Goal: Browse casually: Explore the website without a specific task or goal

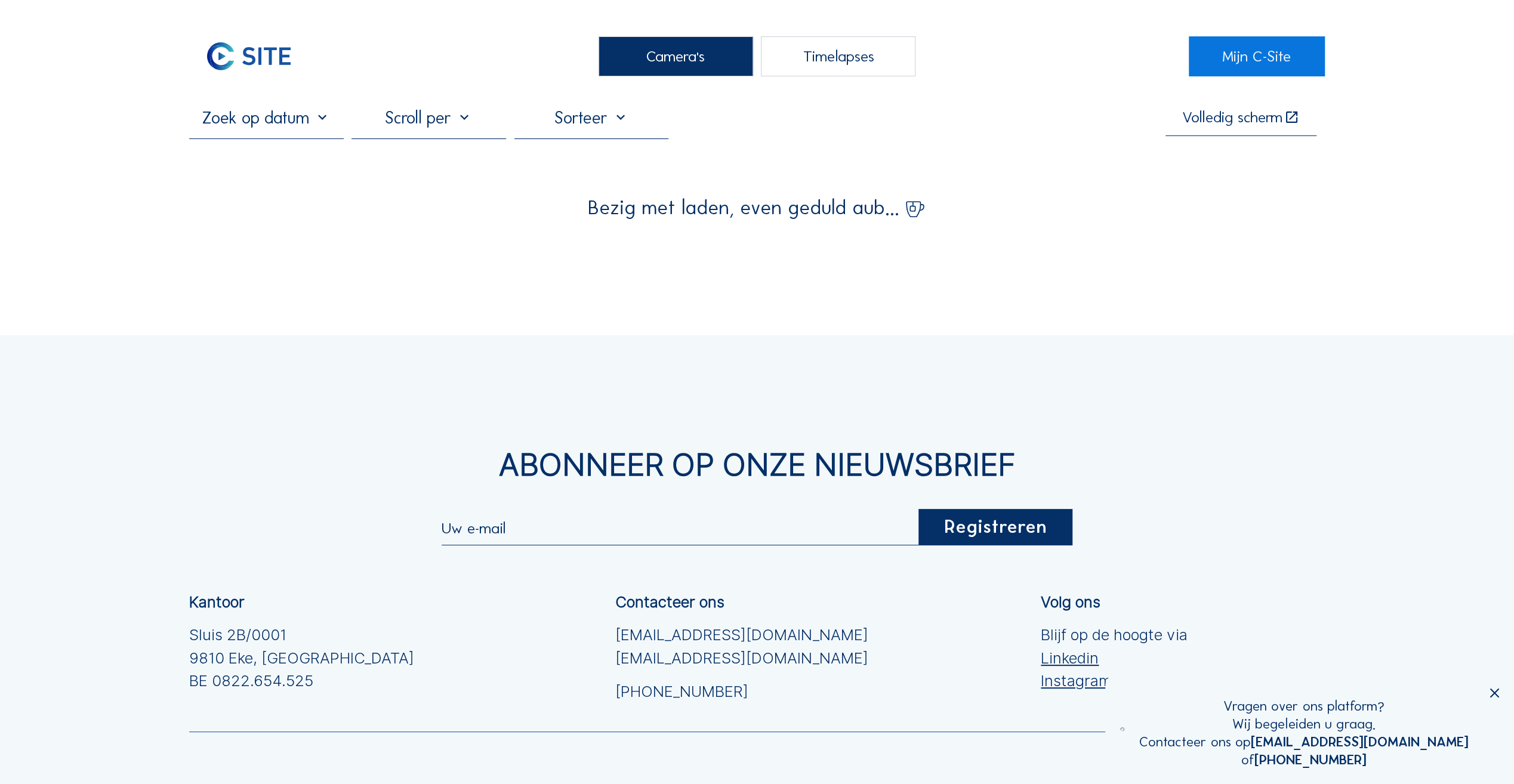
click at [676, 62] on div "Camera's" at bounding box center [676, 56] width 155 height 40
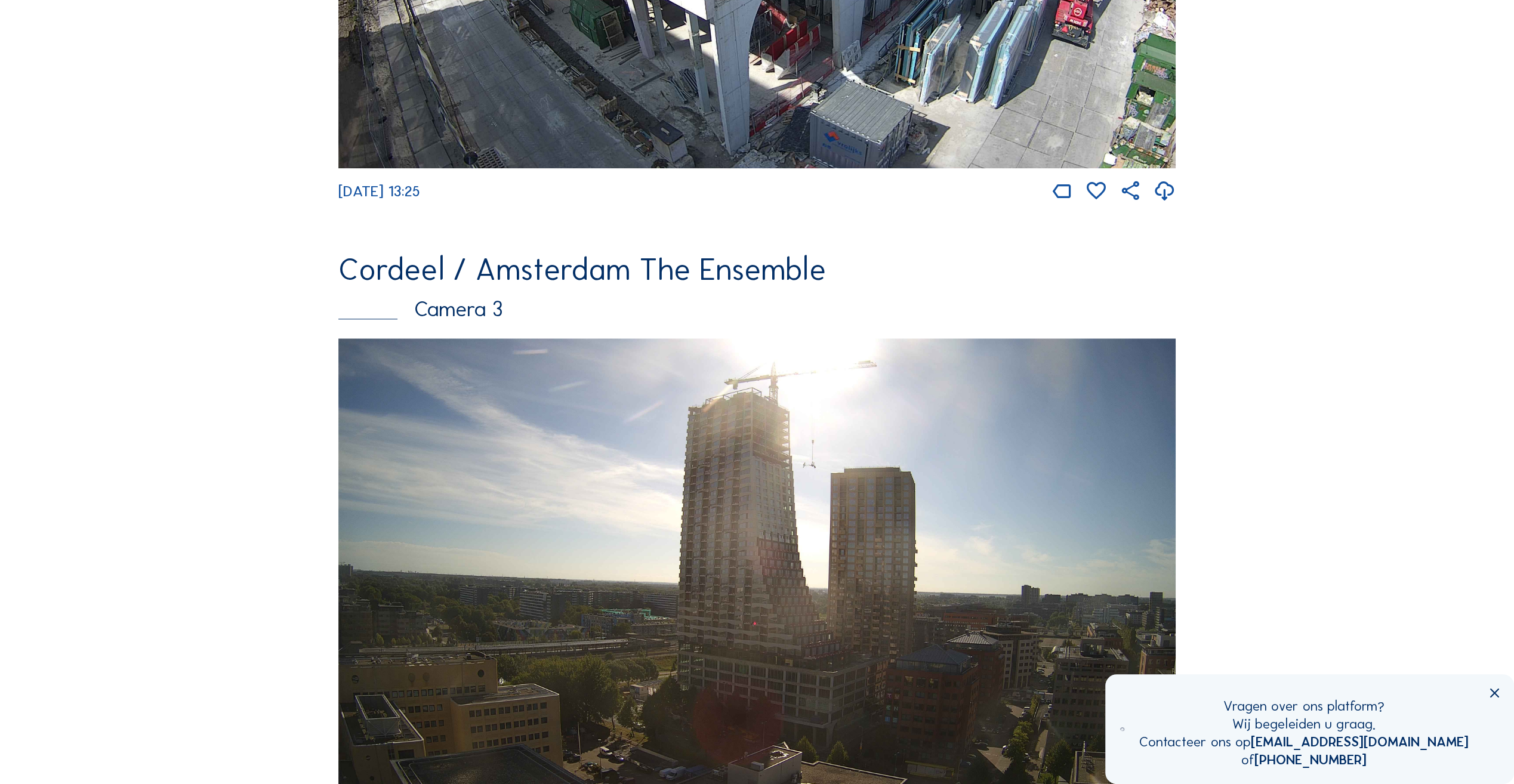
scroll to position [1195, 0]
click at [752, 376] on img at bounding box center [757, 573] width 838 height 471
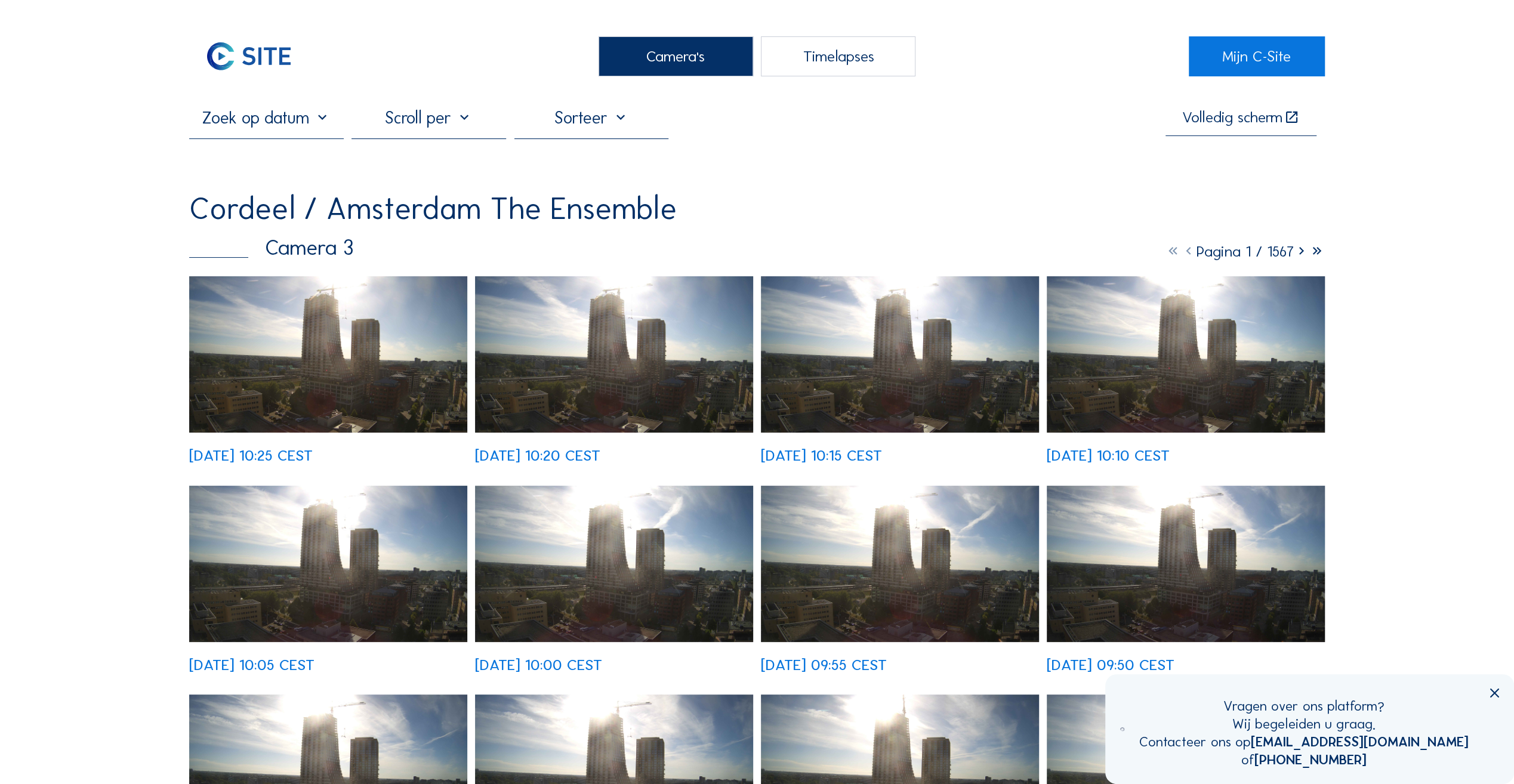
click at [294, 337] on img at bounding box center [328, 355] width 278 height 156
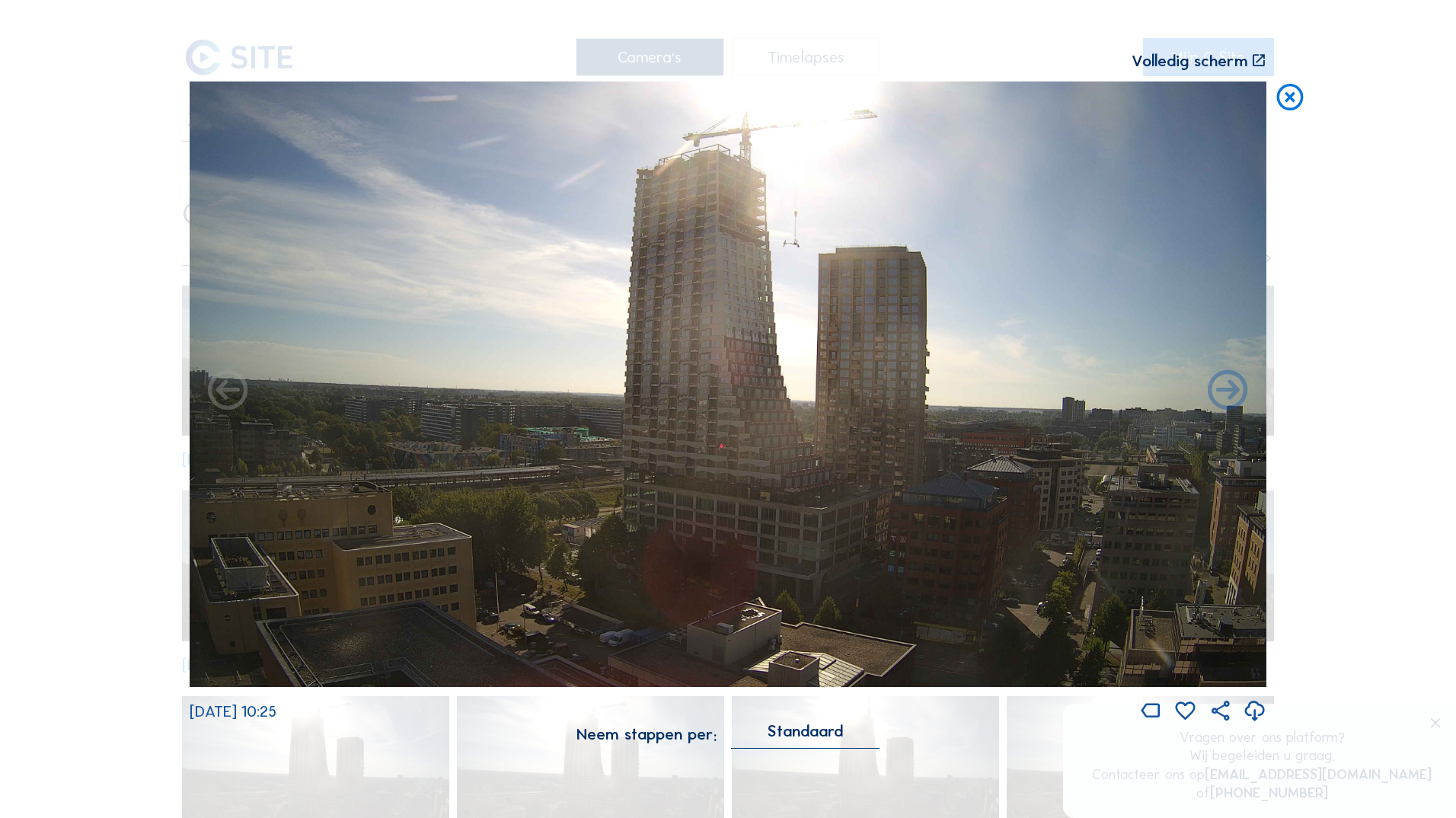
click at [245, 397] on icon at bounding box center [228, 391] width 48 height 48
click at [238, 396] on icon at bounding box center [228, 391] width 48 height 48
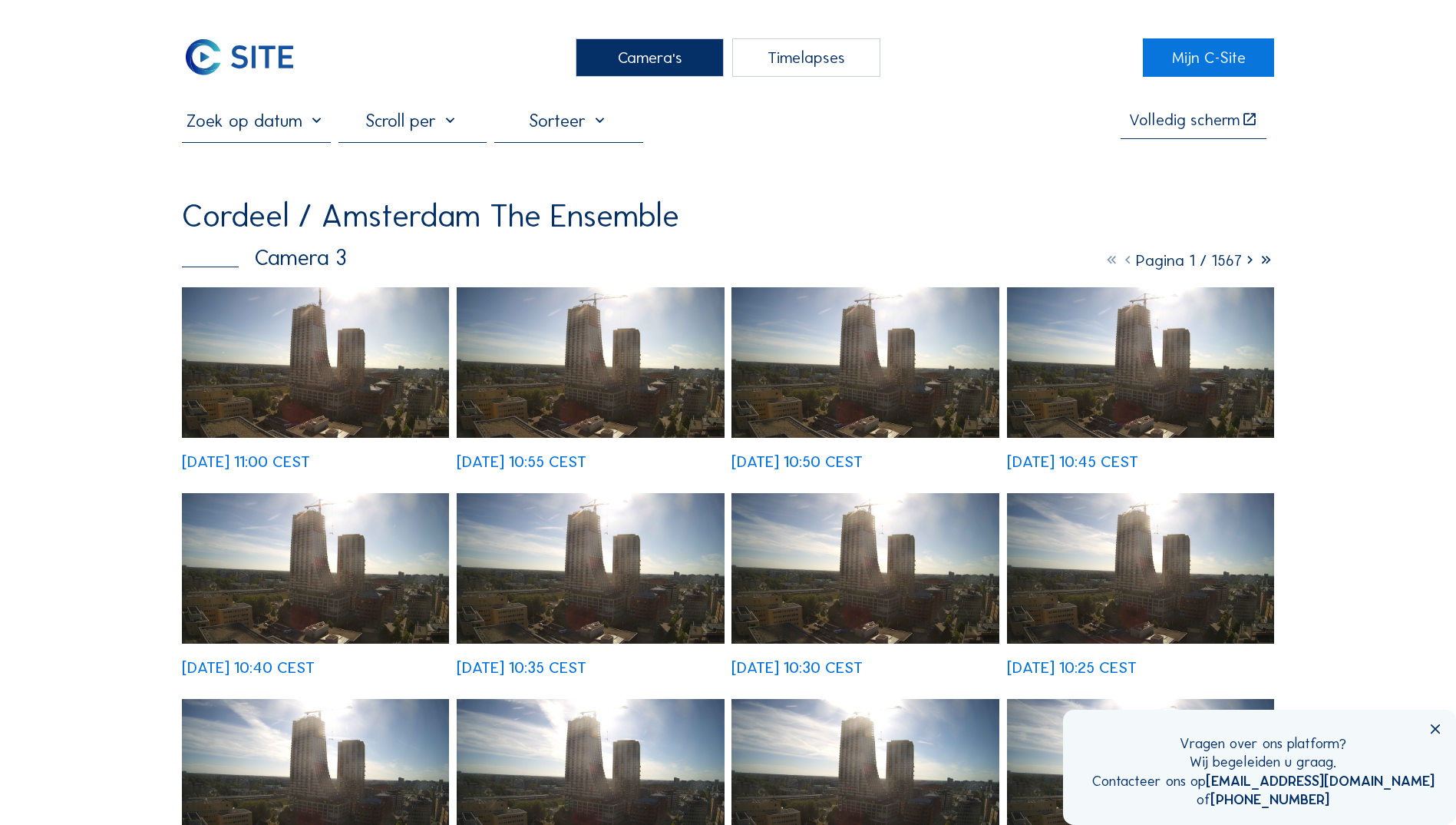
click at [354, 353] on img at bounding box center [315, 362] width 267 height 151
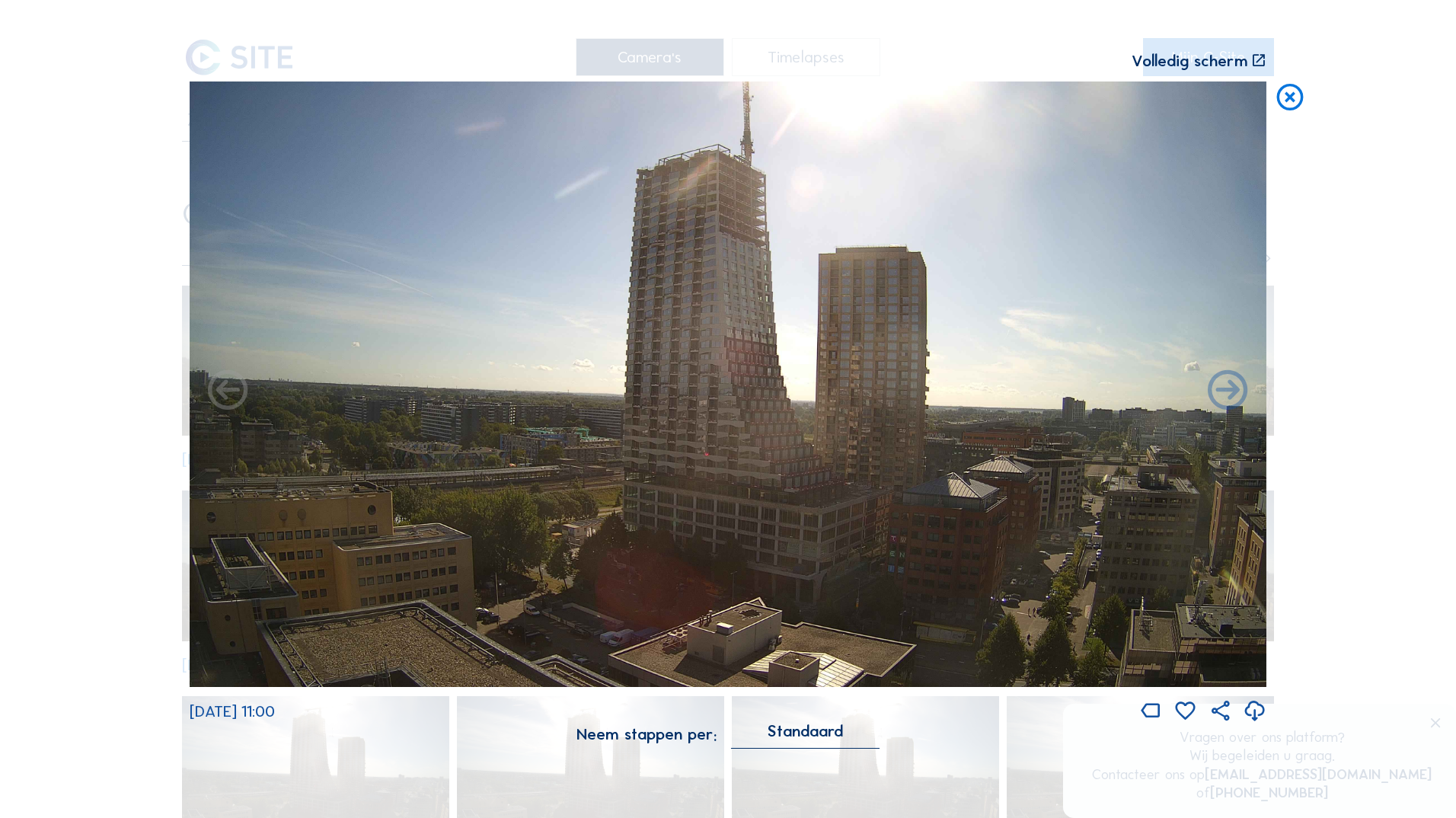
click at [864, 390] on img at bounding box center [728, 384] width 1076 height 605
